Goal: Information Seeking & Learning: Learn about a topic

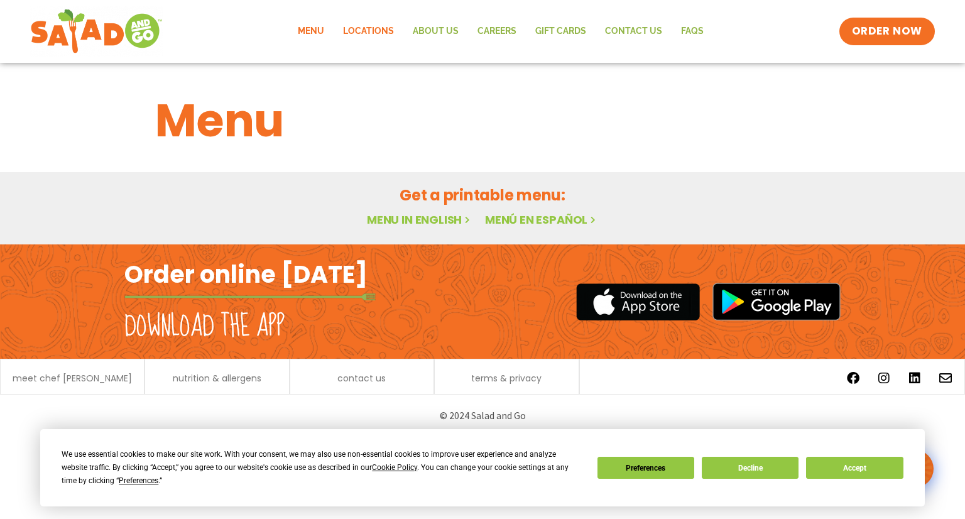
click at [375, 35] on link "Locations" at bounding box center [369, 31] width 70 height 29
click at [314, 31] on link "Menu" at bounding box center [310, 31] width 45 height 29
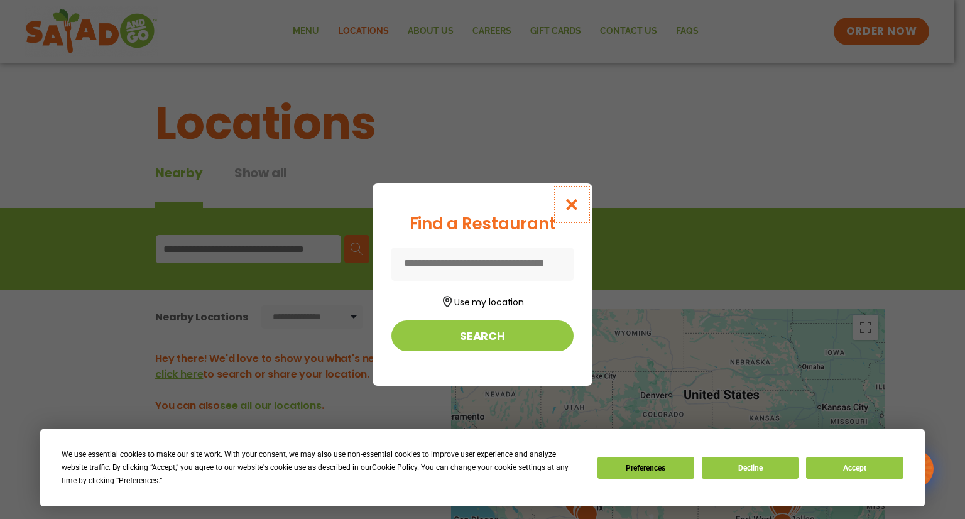
click at [576, 199] on icon "Close modal" at bounding box center [572, 204] width 16 height 13
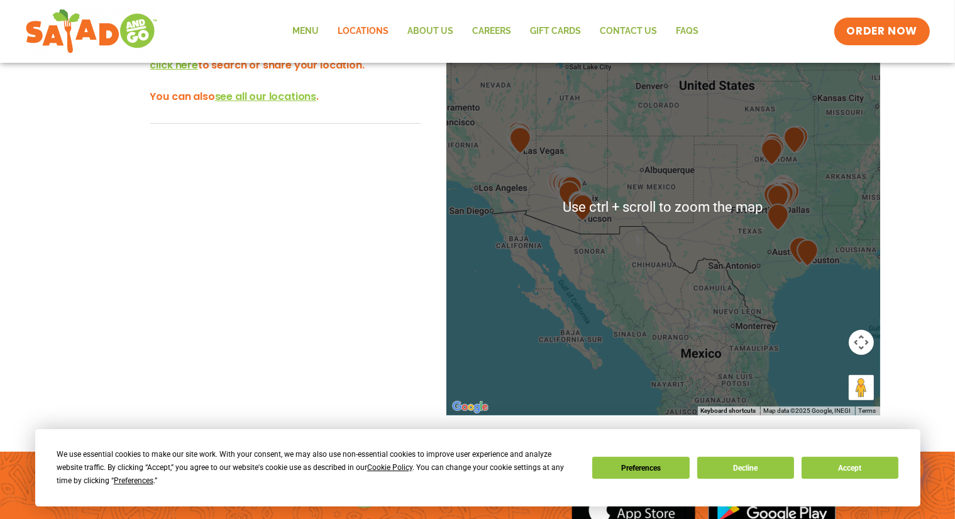
scroll to position [314, 0]
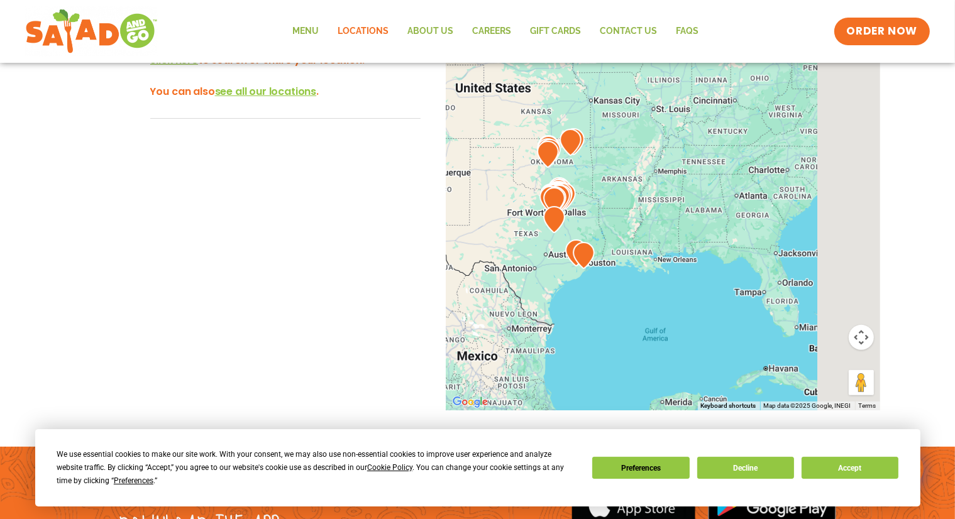
drag, startPoint x: 726, startPoint y: 238, endPoint x: 442, endPoint y: 242, distance: 284.1
click at [439, 251] on div "← Move left → Move right ↑ Move up ↓ Move down + Zoom in - Zoom out Home Jump l…" at bounding box center [478, 226] width 842 height 465
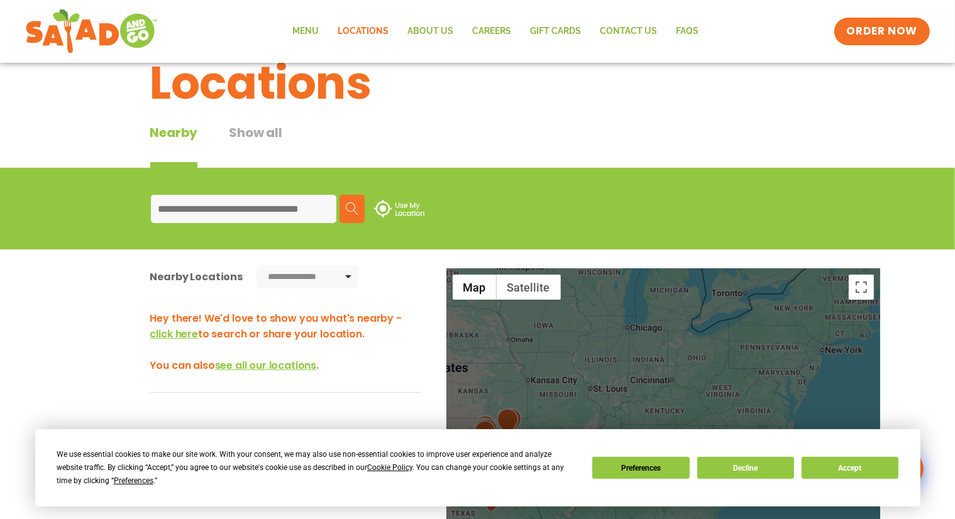
scroll to position [63, 0]
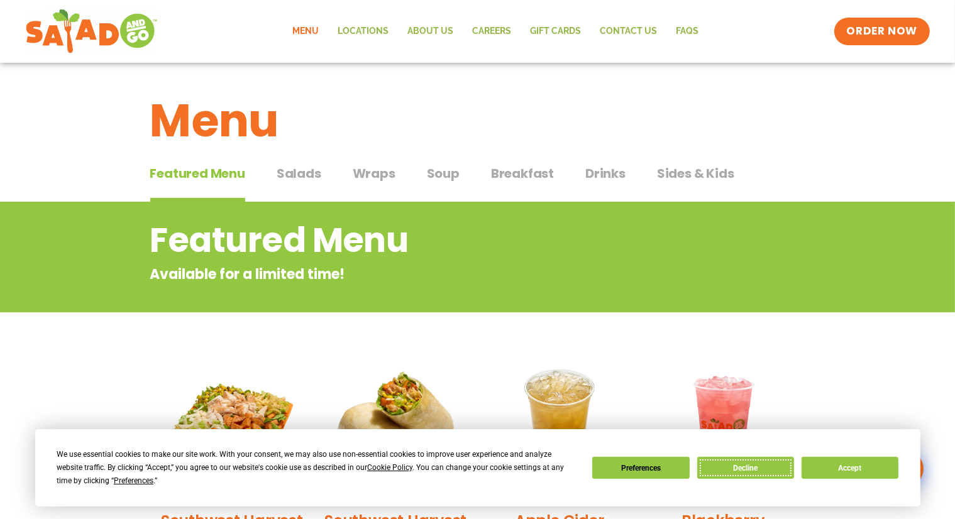
click at [772, 469] on button "Decline" at bounding box center [745, 468] width 97 height 22
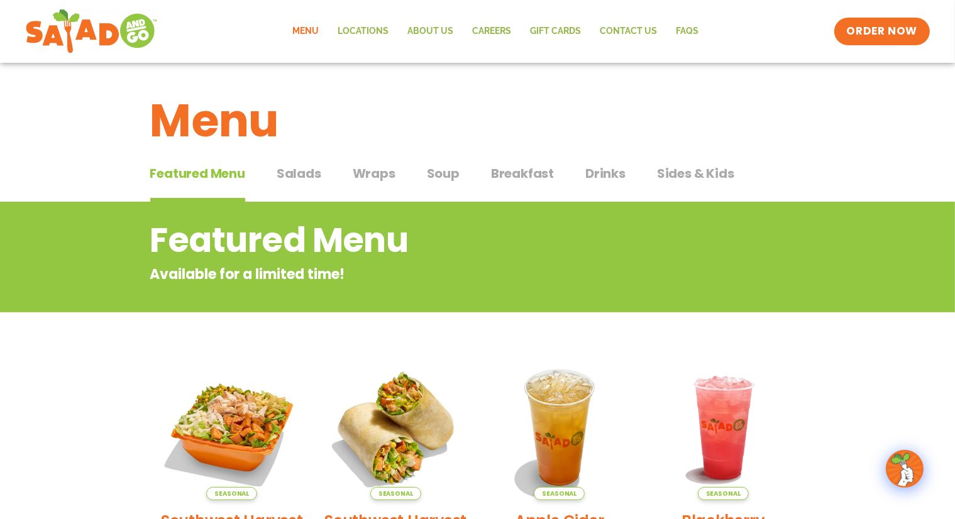
click at [285, 172] on span "Salads" at bounding box center [298, 173] width 45 height 19
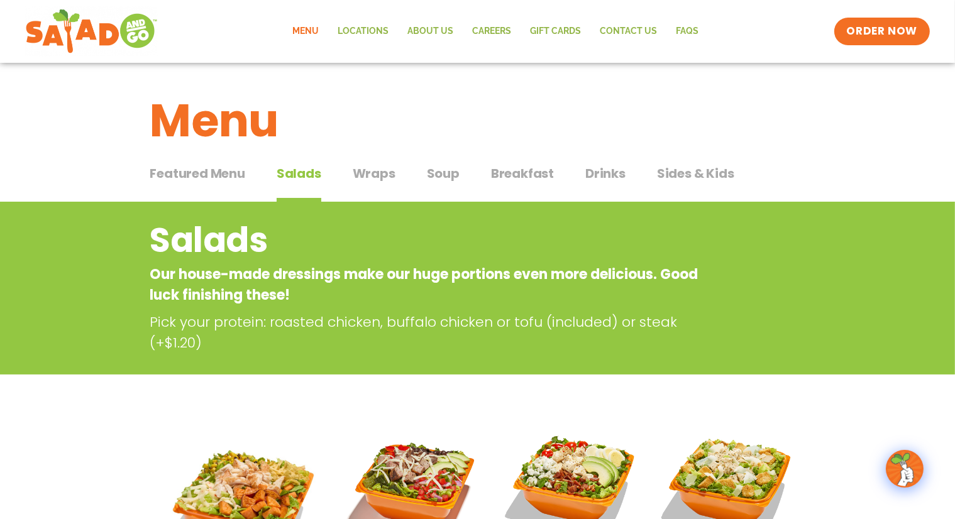
click at [382, 178] on span "Wraps" at bounding box center [374, 173] width 43 height 19
